Goal: Entertainment & Leisure: Consume media (video, audio)

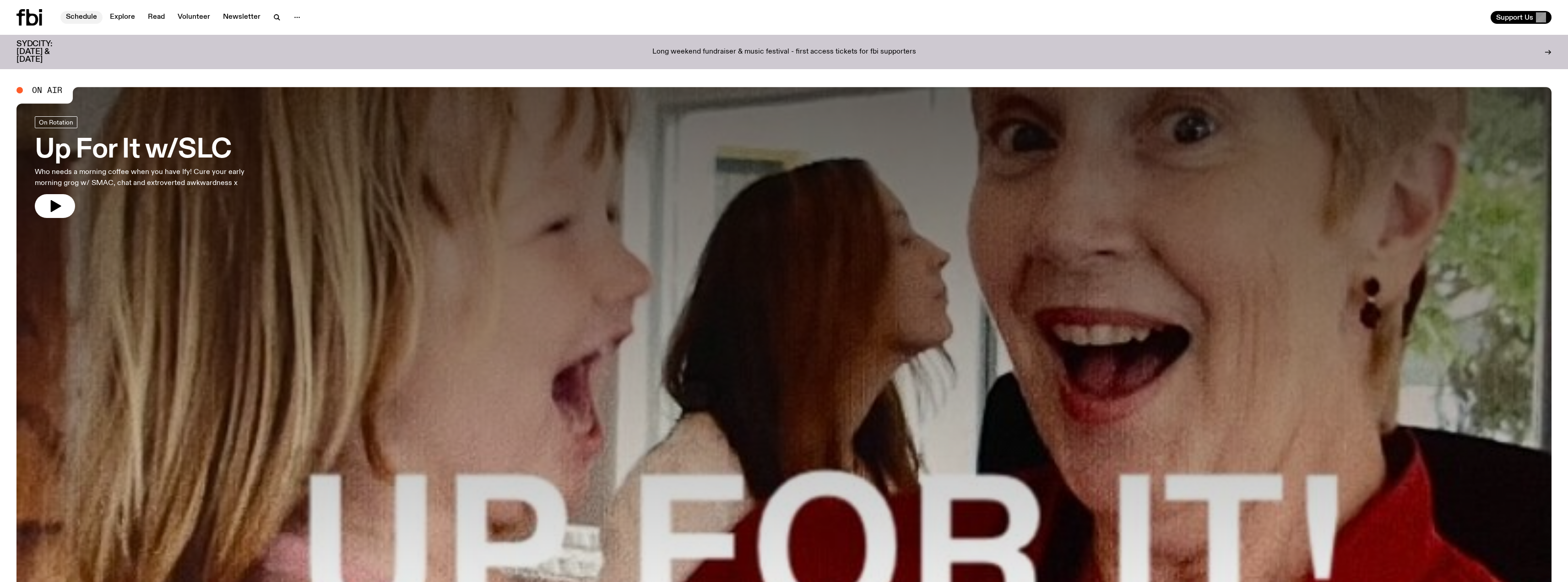
click at [84, 12] on link "Schedule" at bounding box center [81, 17] width 42 height 13
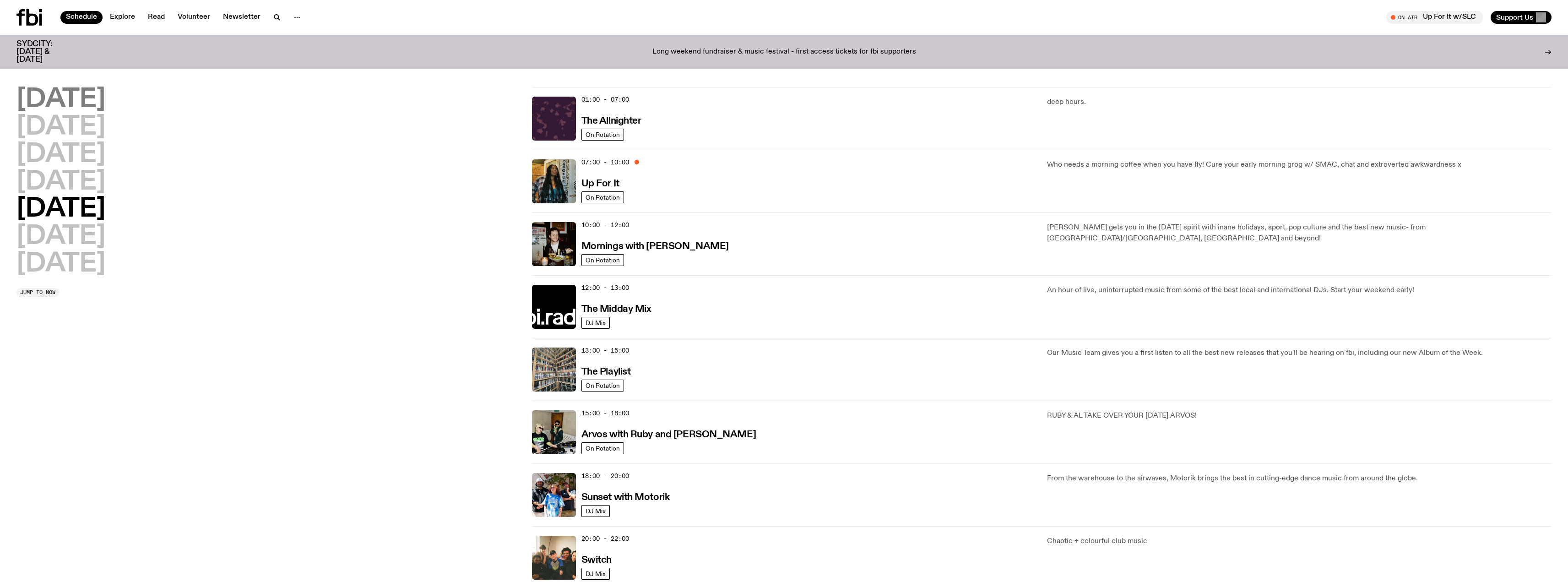
click at [81, 93] on h2 "[DATE]" at bounding box center [61, 100] width 89 height 26
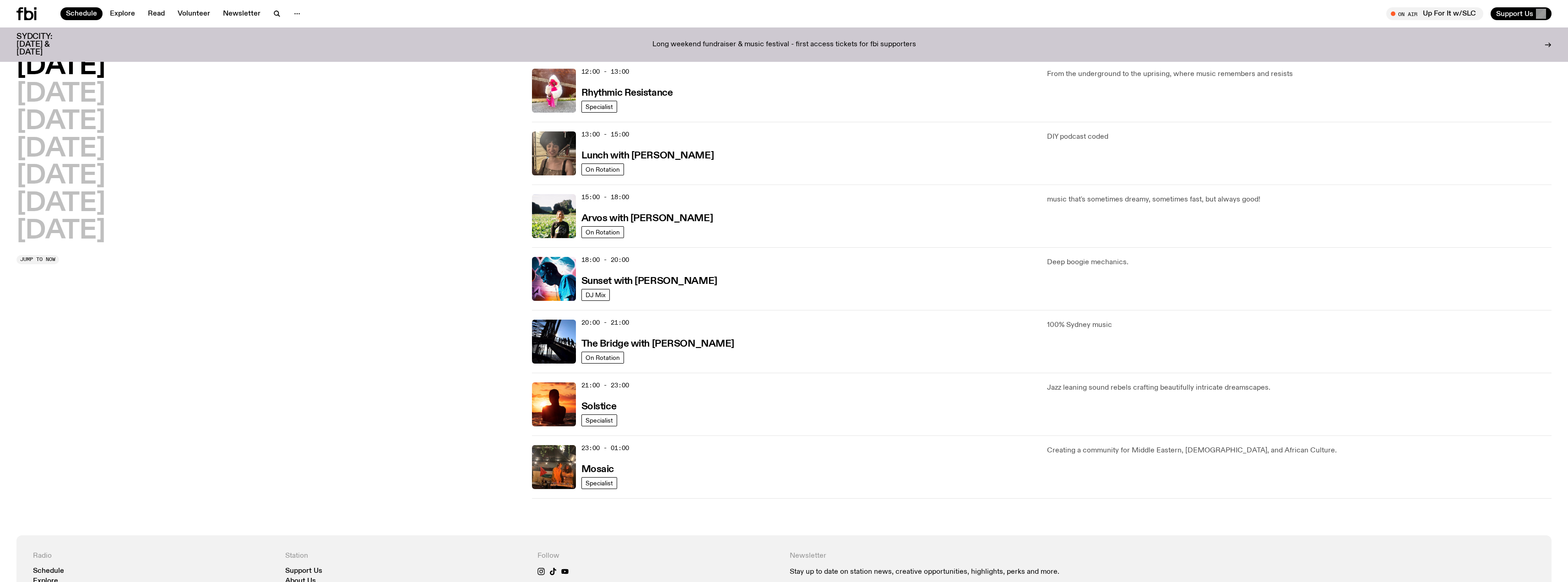
scroll to position [254, 0]
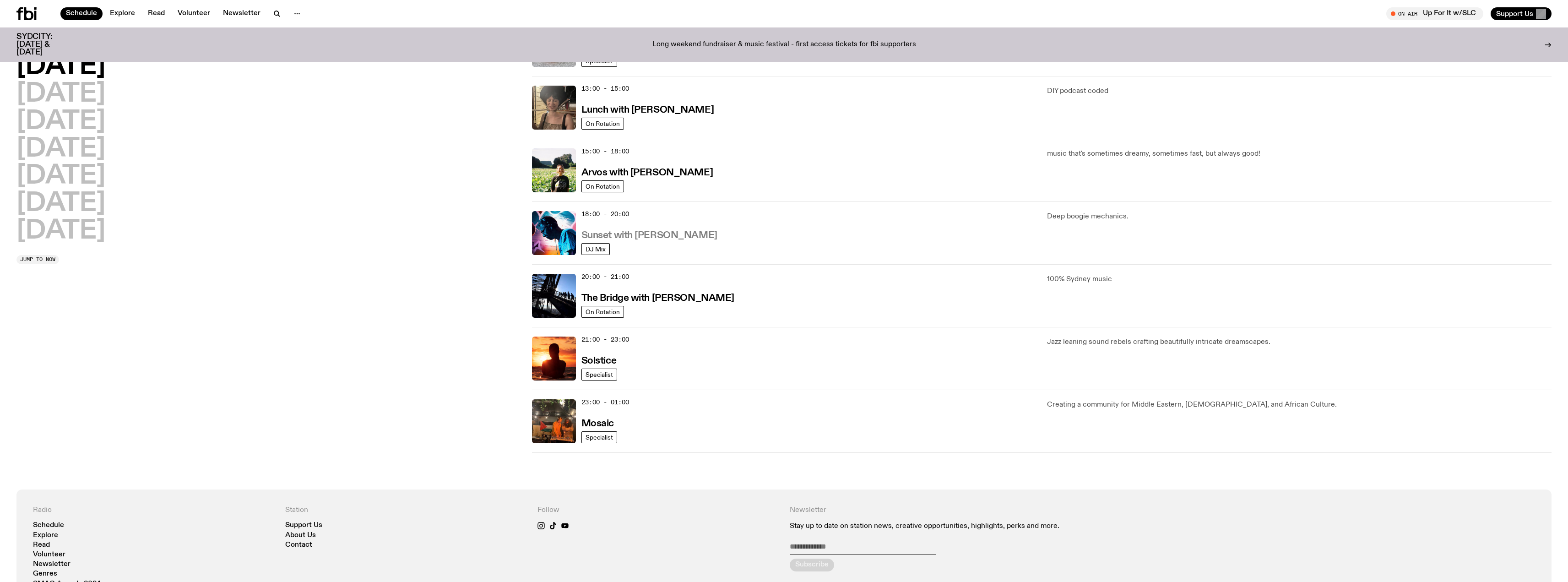
click at [645, 233] on h3 "Sunset with [PERSON_NAME]" at bounding box center [649, 236] width 136 height 10
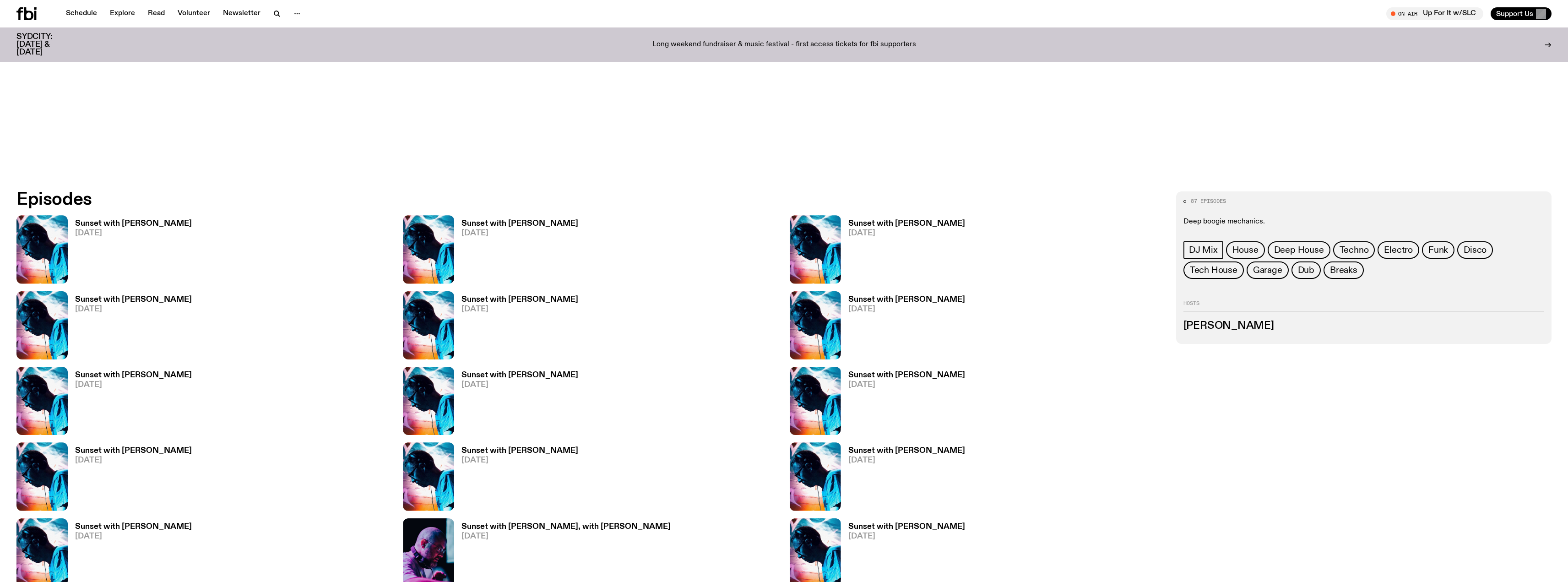
scroll to position [863, 0]
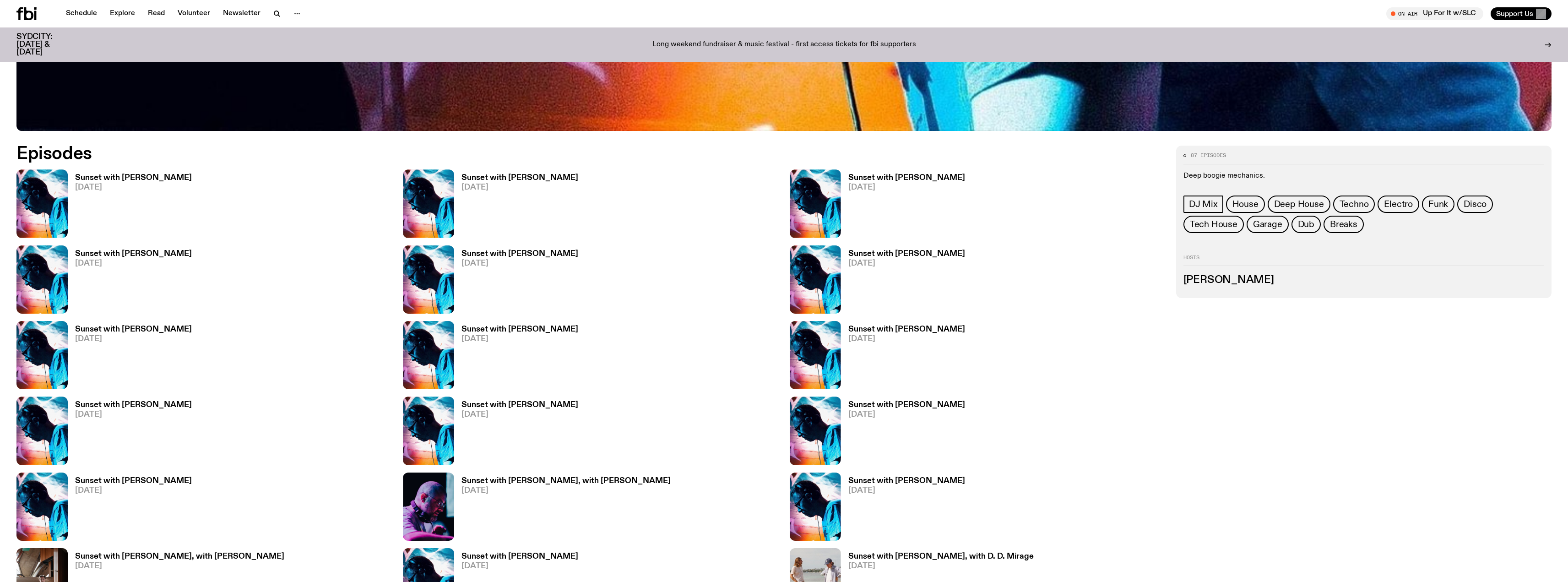
click at [506, 174] on h3 "Sunset with [PERSON_NAME]" at bounding box center [520, 178] width 117 height 8
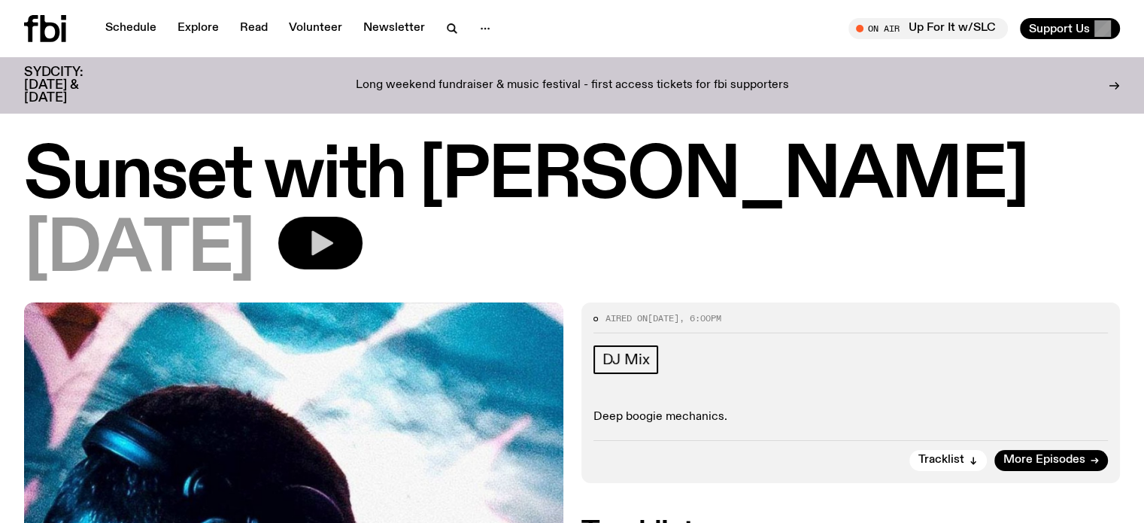
click at [333, 237] on icon "button" at bounding box center [322, 243] width 22 height 25
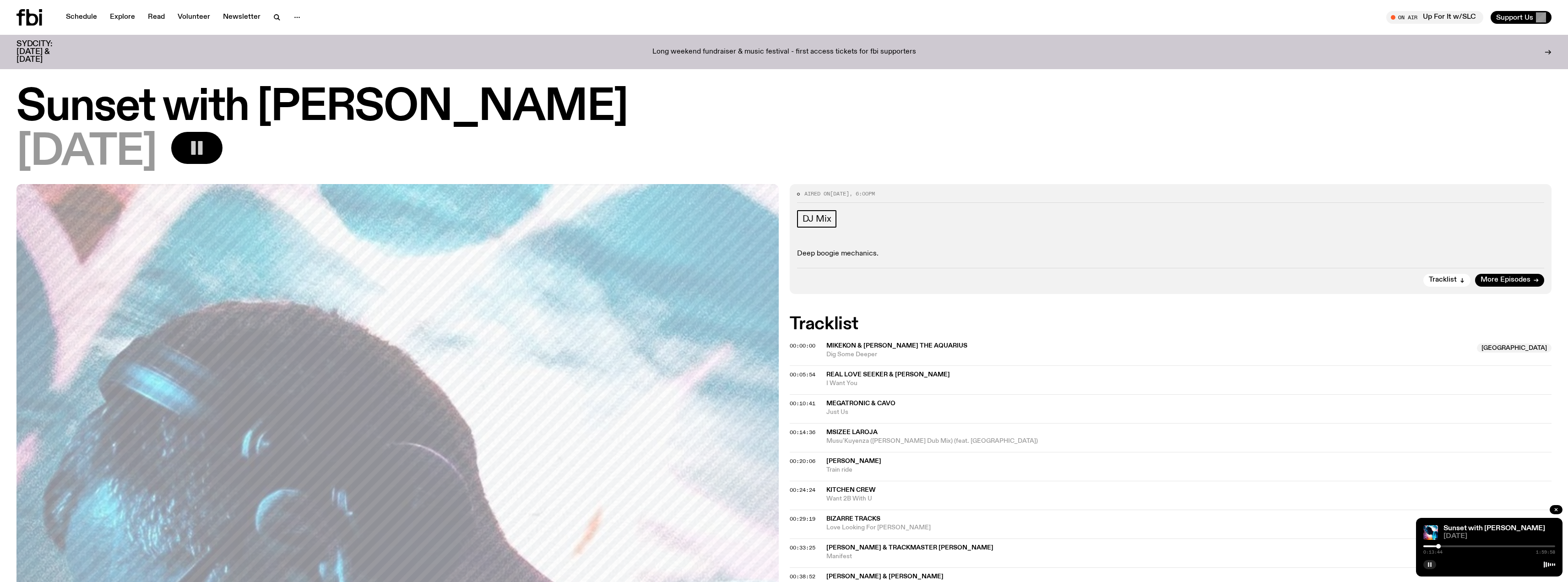
click at [1423, 564] on div "Sunset with [PERSON_NAME] [DATE] 0:13:44 1:59:58" at bounding box center [1489, 547] width 147 height 58
click at [1428, 564] on icon "button" at bounding box center [1429, 564] width 5 height 5
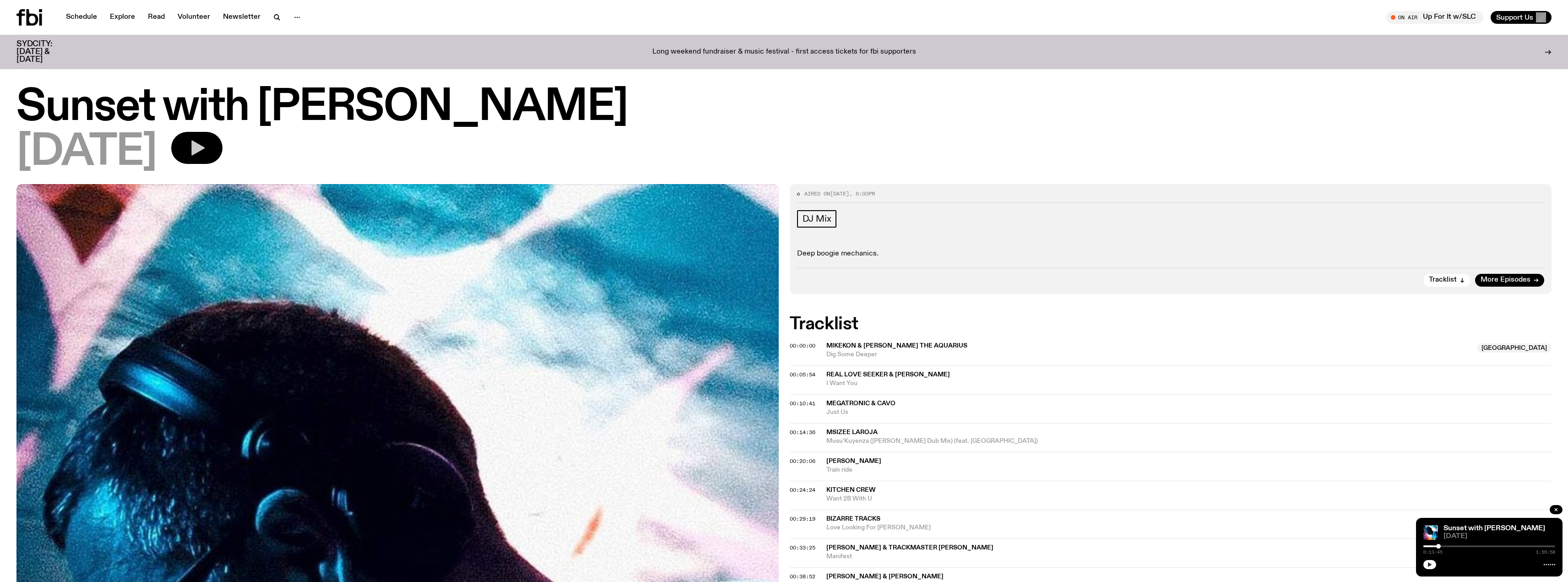
click at [1433, 565] on button "button" at bounding box center [1429, 564] width 13 height 9
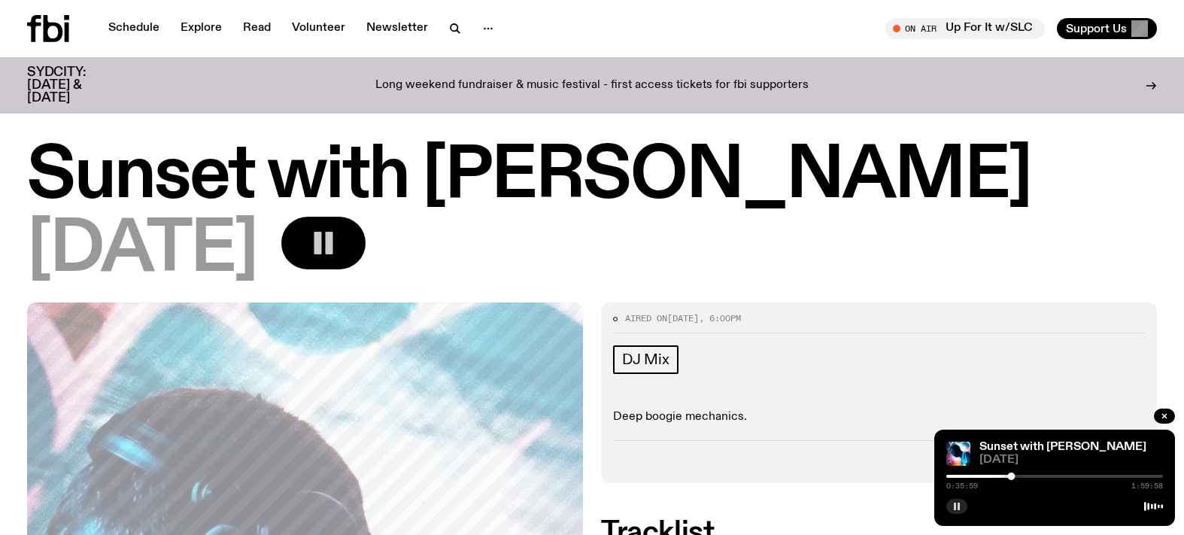
click at [951, 500] on button "button" at bounding box center [956, 506] width 21 height 15
